Goal: Task Accomplishment & Management: Manage account settings

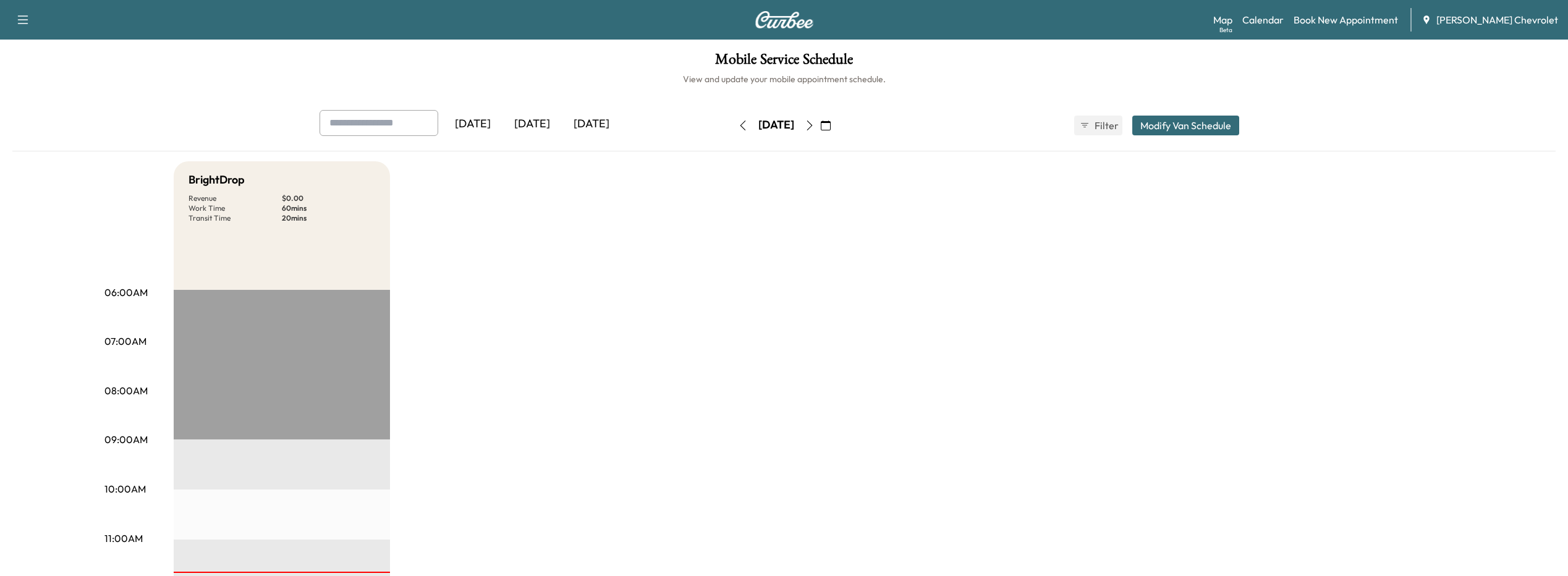
click at [814, 126] on icon "button" at bounding box center [809, 125] width 10 height 10
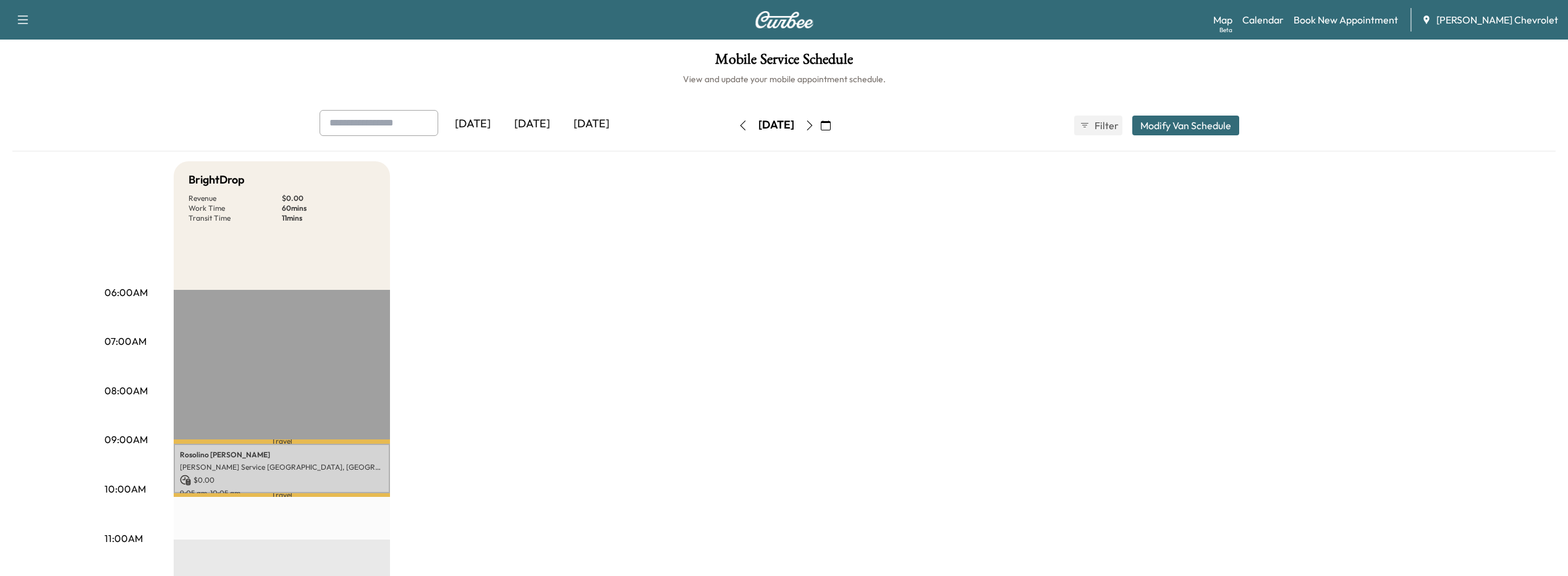
click at [814, 128] on icon "button" at bounding box center [809, 125] width 10 height 10
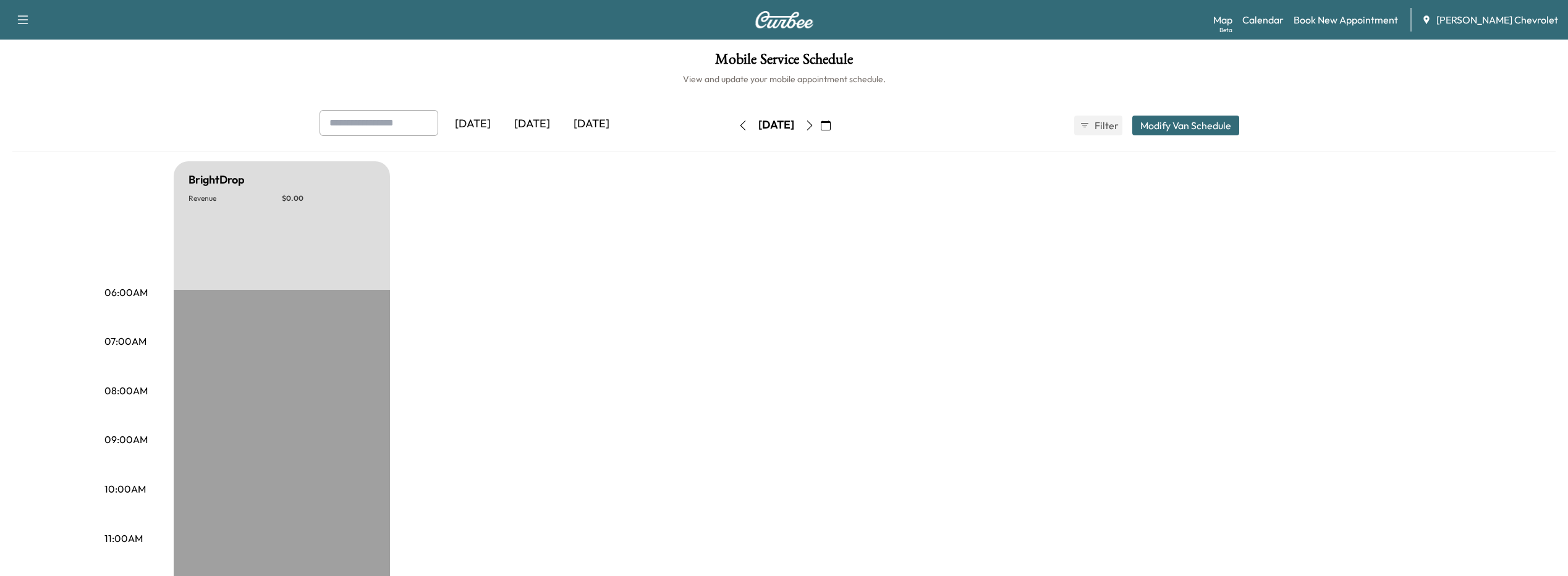
click at [814, 124] on icon "button" at bounding box center [809, 125] width 10 height 10
click at [836, 124] on button "button" at bounding box center [825, 126] width 21 height 20
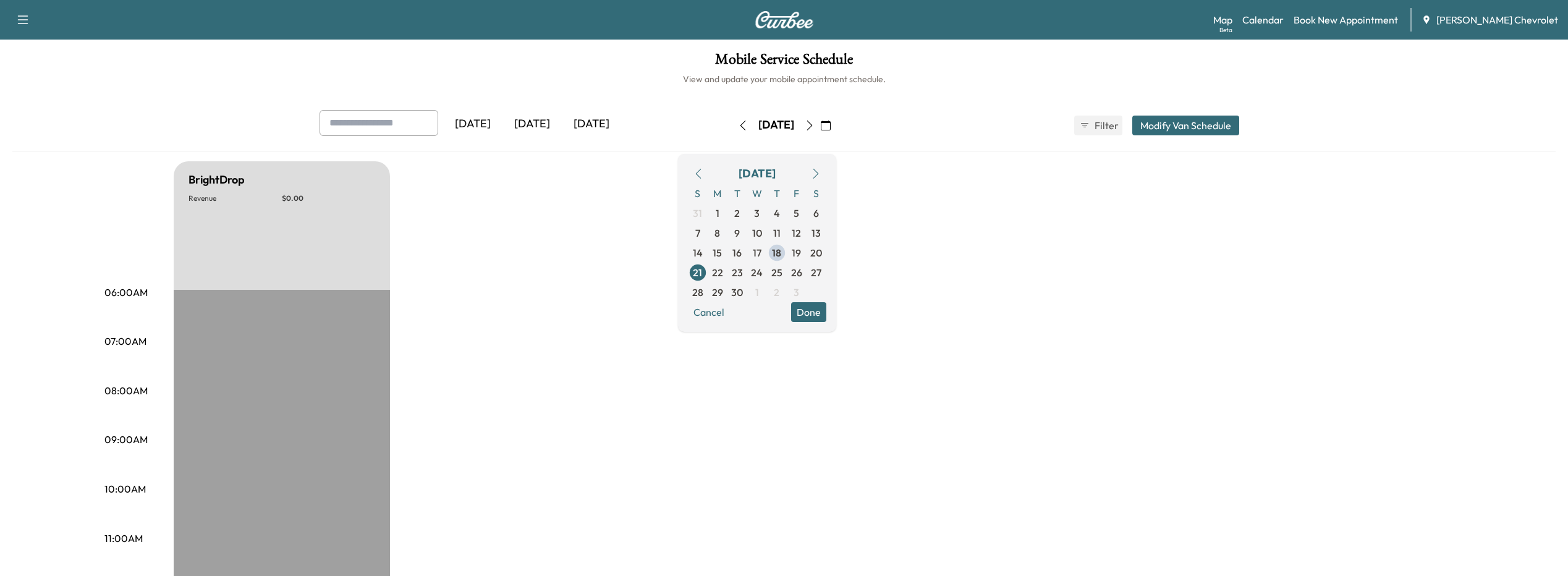
click at [814, 122] on icon "button" at bounding box center [809, 125] width 10 height 10
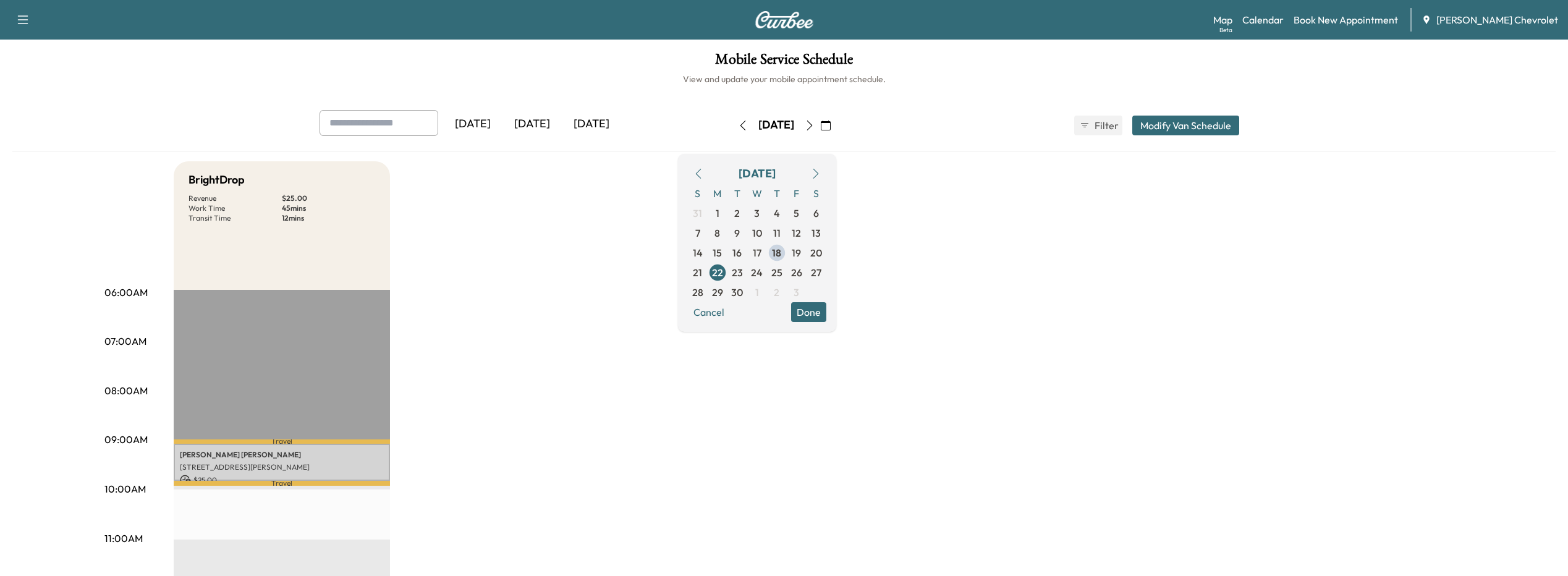
click at [814, 123] on icon "button" at bounding box center [809, 125] width 10 height 10
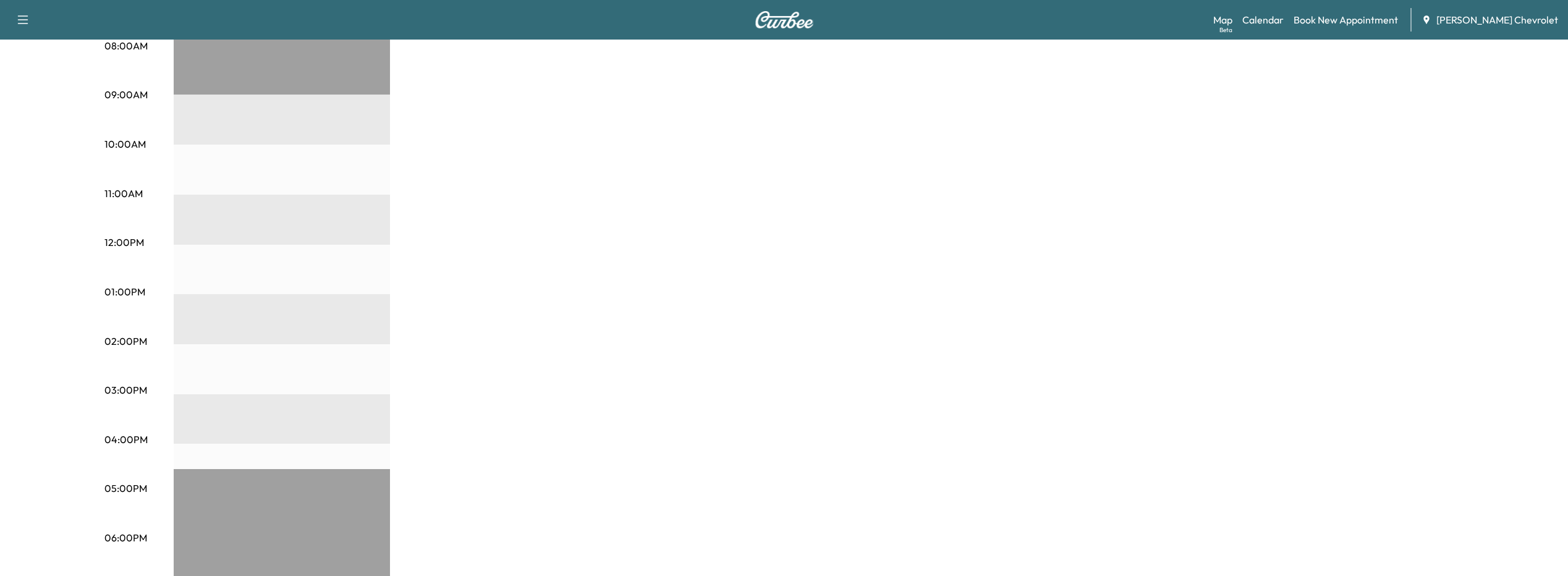
scroll to position [524, 0]
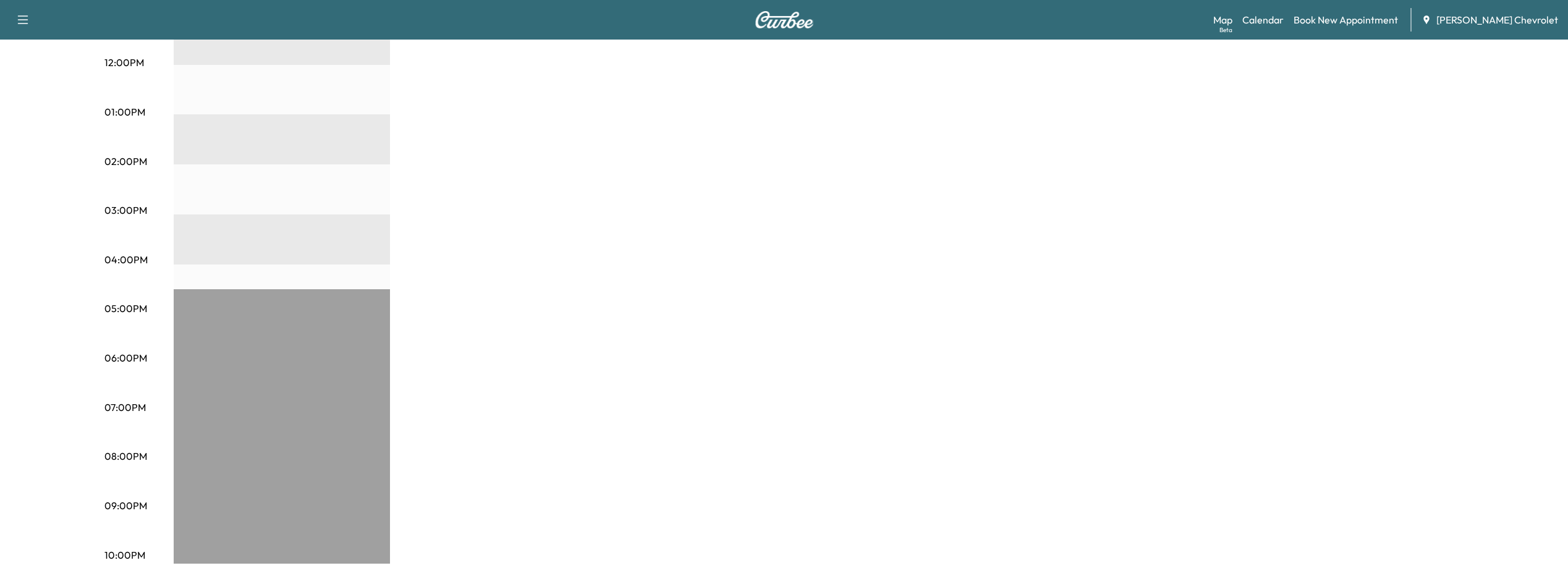
click at [615, 402] on div "BrightDrop Revenue $ 0.00 EST Start" at bounding box center [819, 99] width 1290 height 927
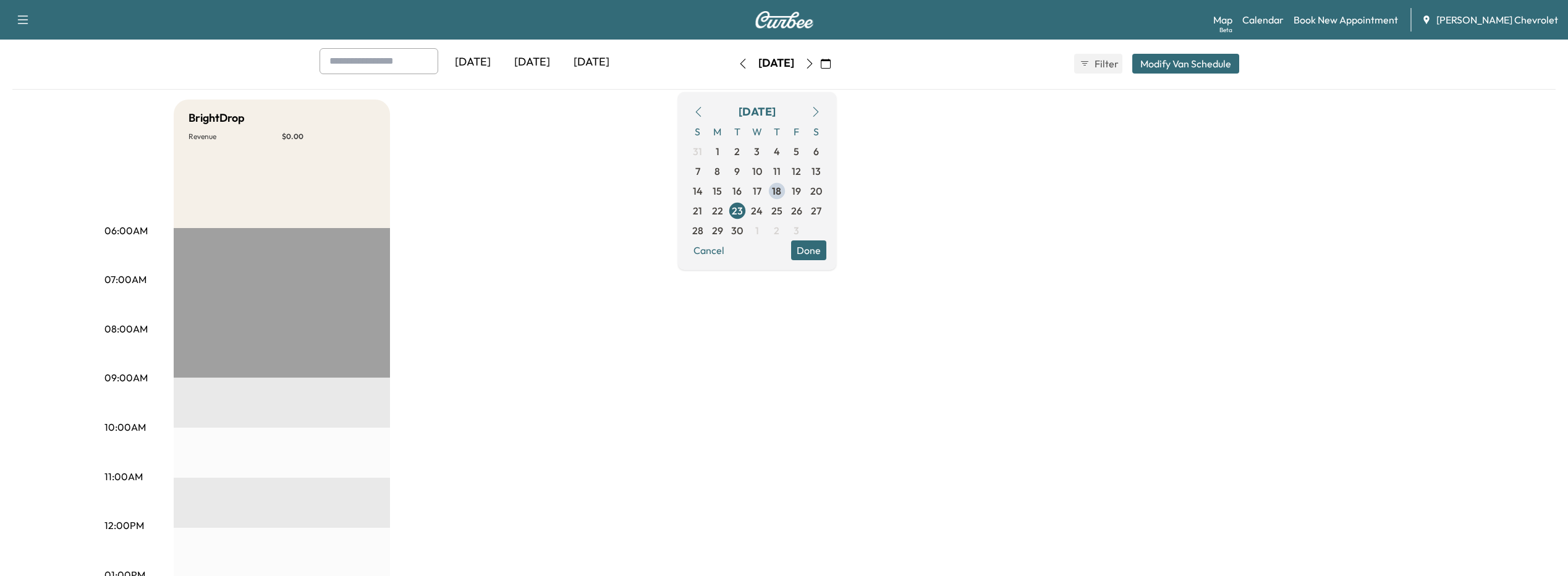
scroll to position [0, 0]
